Goal: Transaction & Acquisition: Obtain resource

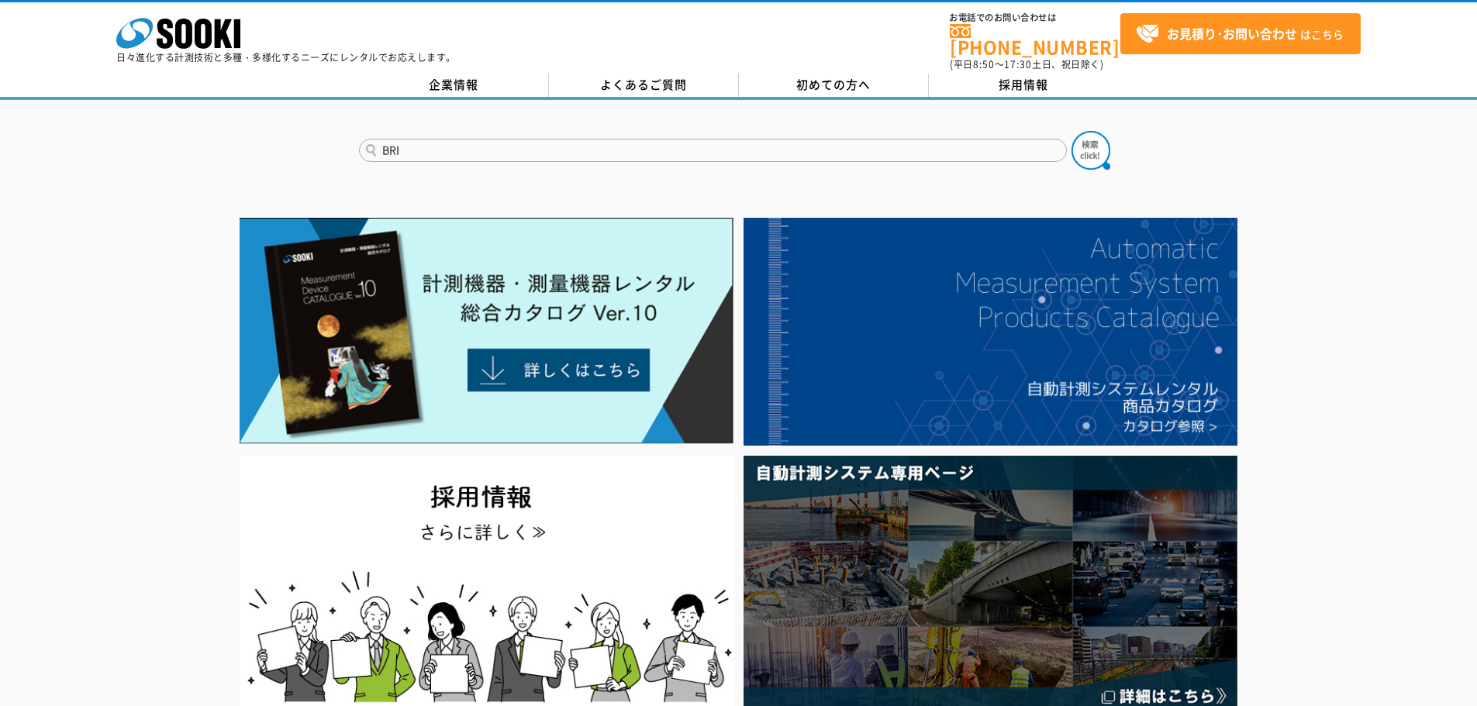
type input "BRI"
click at [1071, 131] on button at bounding box center [1090, 150] width 39 height 39
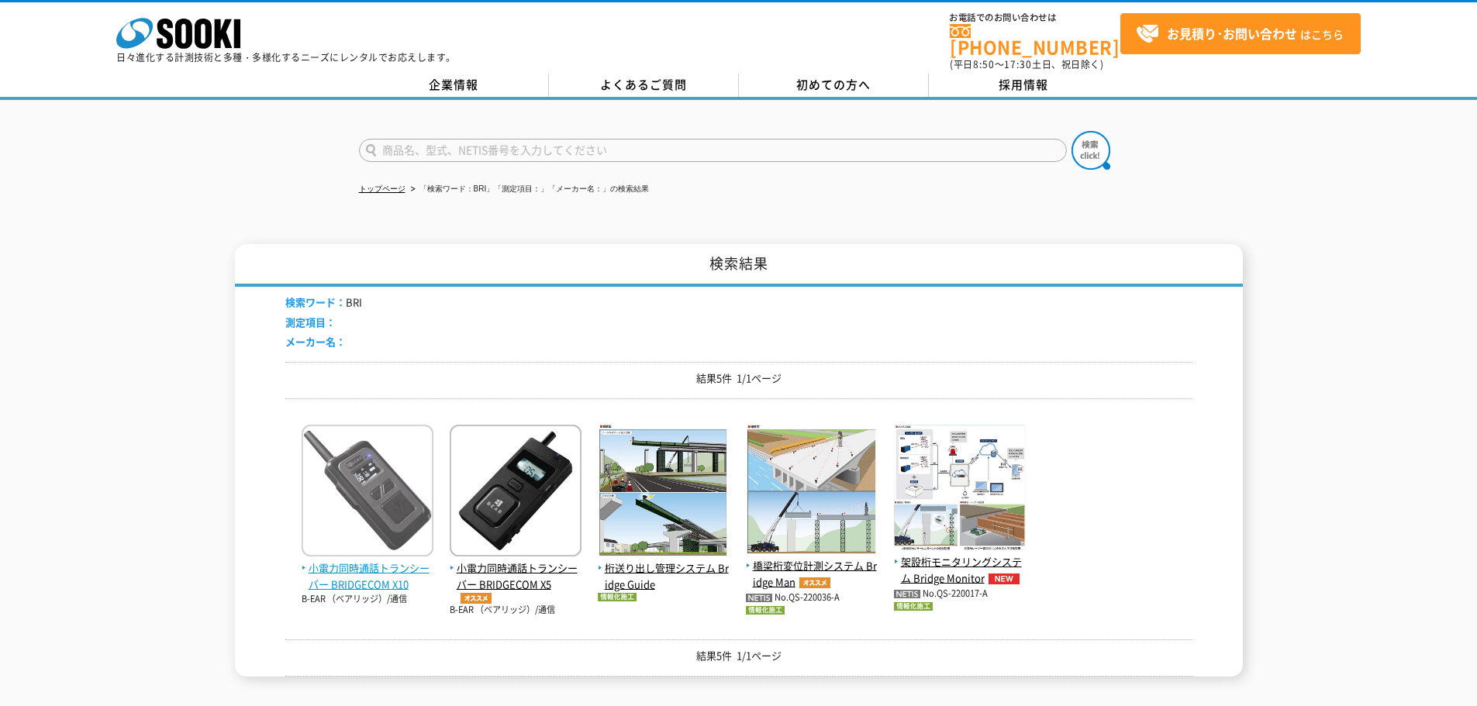
click at [394, 560] on span "小電力同時通話トランシーバー BRIDGECOM X10" at bounding box center [368, 576] width 132 height 33
